Goal: Obtain resource: Obtain resource

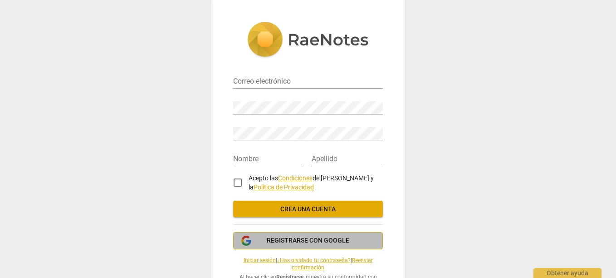
click at [329, 239] on span "Registrarse con Google" at bounding box center [308, 240] width 83 height 9
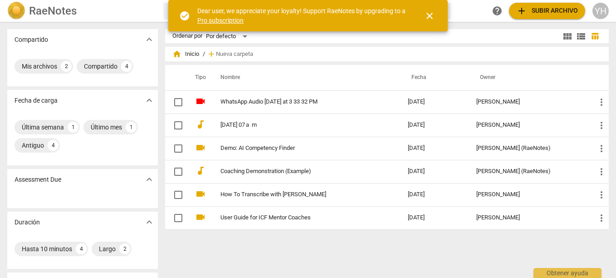
click at [539, 13] on span "add Subir archivo" at bounding box center [547, 10] width 62 height 11
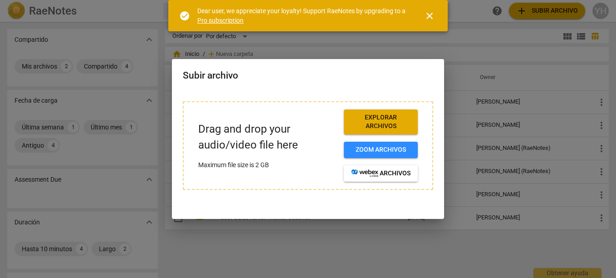
click at [388, 124] on span "Explorar archivos" at bounding box center [380, 122] width 59 height 18
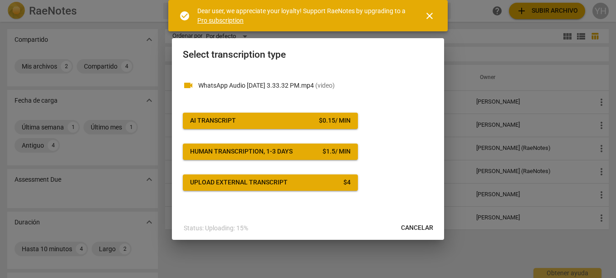
click at [428, 11] on span "close" at bounding box center [429, 15] width 11 height 11
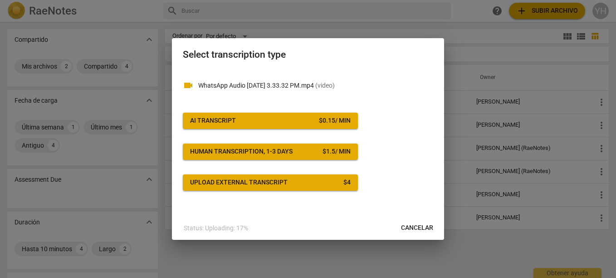
click at [317, 126] on button "AI Transcript $ 0.15 / min" at bounding box center [270, 121] width 175 height 16
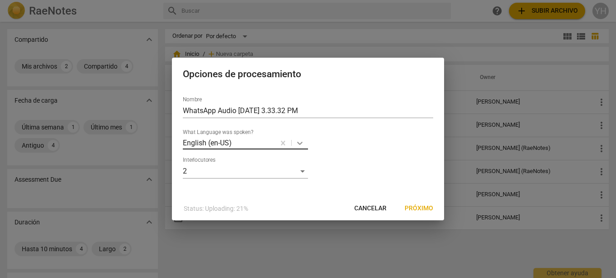
click at [300, 145] on icon at bounding box center [299, 142] width 9 height 9
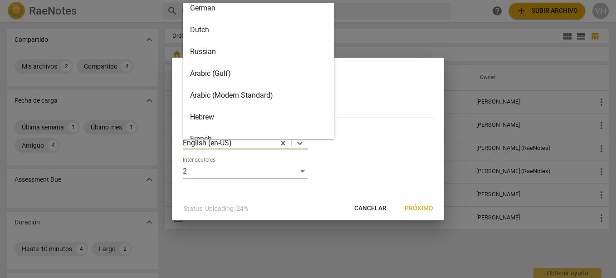
scroll to position [45, 0]
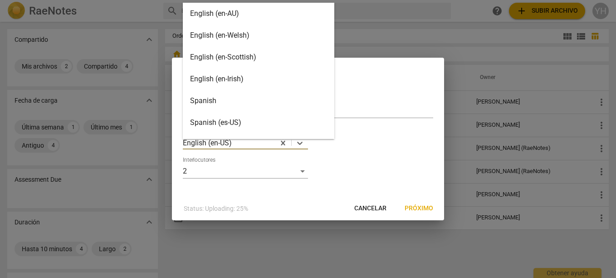
click at [216, 99] on div "Spanish" at bounding box center [259, 101] width 152 height 22
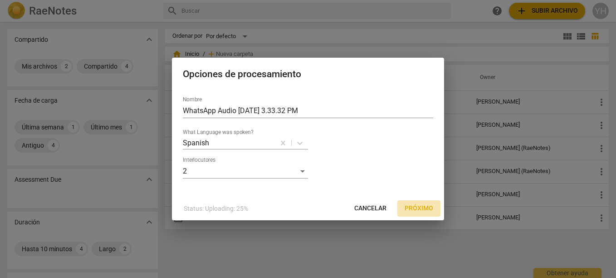
click at [422, 207] on span "Próximo" at bounding box center [419, 208] width 29 height 9
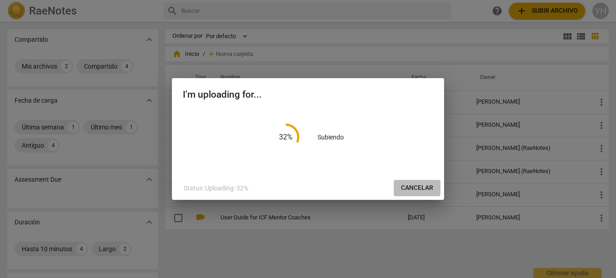
click at [419, 187] on span "Cancelar" at bounding box center [417, 187] width 32 height 9
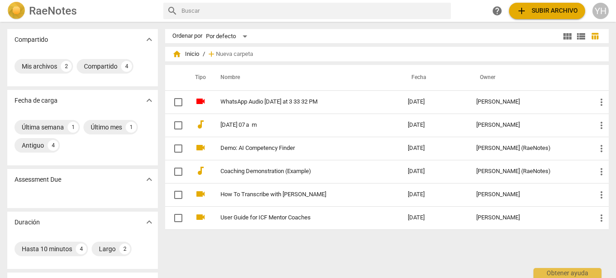
drag, startPoint x: 344, startPoint y: 58, endPoint x: 413, endPoint y: 25, distance: 76.3
click at [413, 25] on div "Compartido expand_more Mis archivos 2 Compartido 4 Fecha de carga expand_more Ú…" at bounding box center [308, 150] width 616 height 255
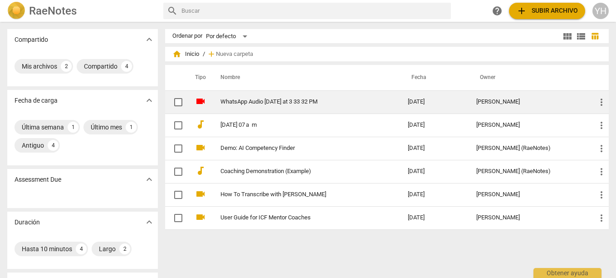
click at [333, 99] on link "WhatsApp Audio 2025-10-08 at 3 33 32 PM" at bounding box center [298, 101] width 155 height 7
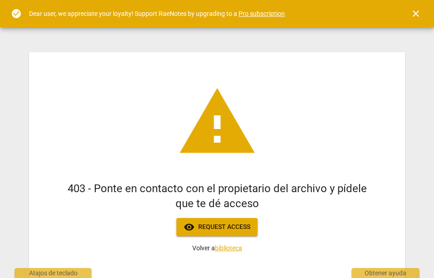
click at [228, 231] on span "visibility Request access" at bounding box center [217, 226] width 67 height 11
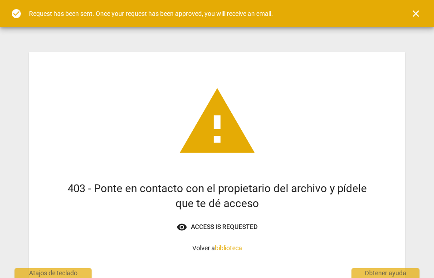
click at [228, 231] on span "visibility Access is requested" at bounding box center [217, 226] width 81 height 11
click at [252, 226] on span "visibility Access is requested" at bounding box center [217, 226] width 81 height 11
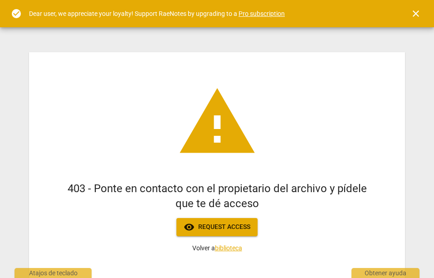
click at [239, 230] on span "visibility Request access" at bounding box center [217, 226] width 67 height 11
